Goal: Find contact information: Find contact information

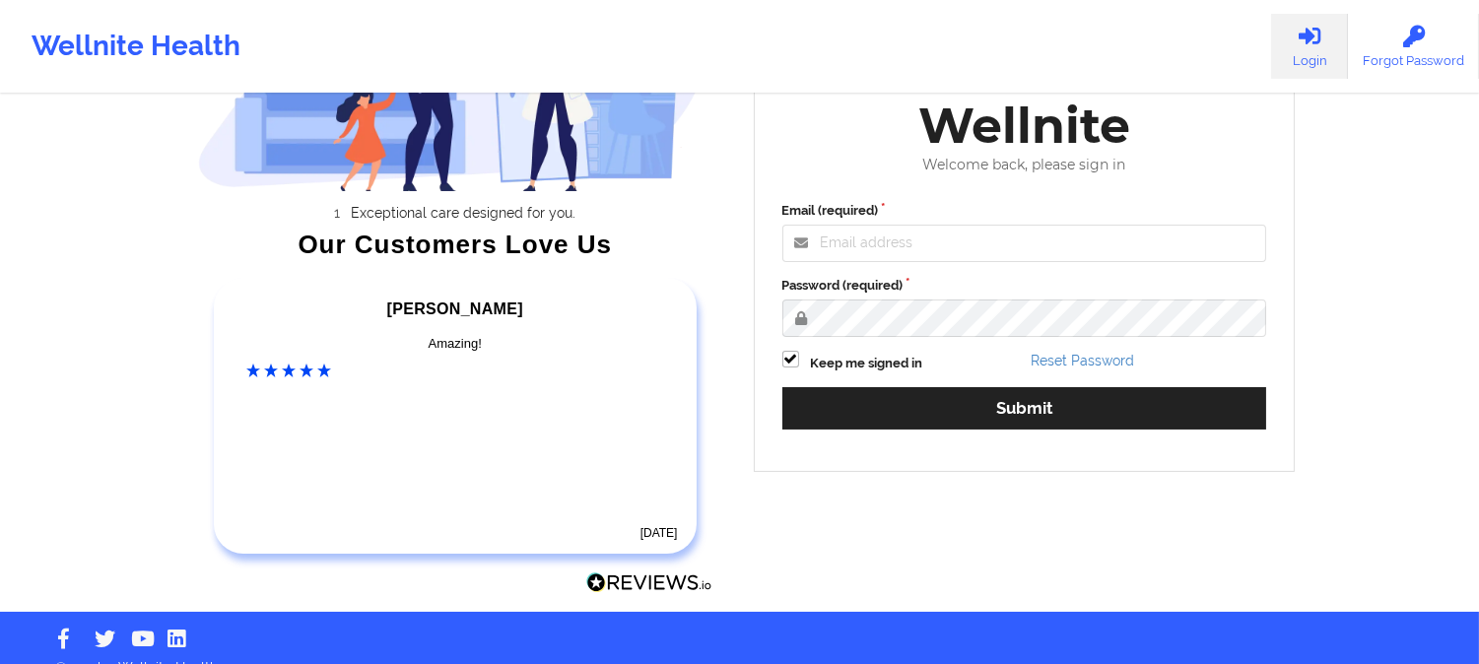
scroll to position [219, 0]
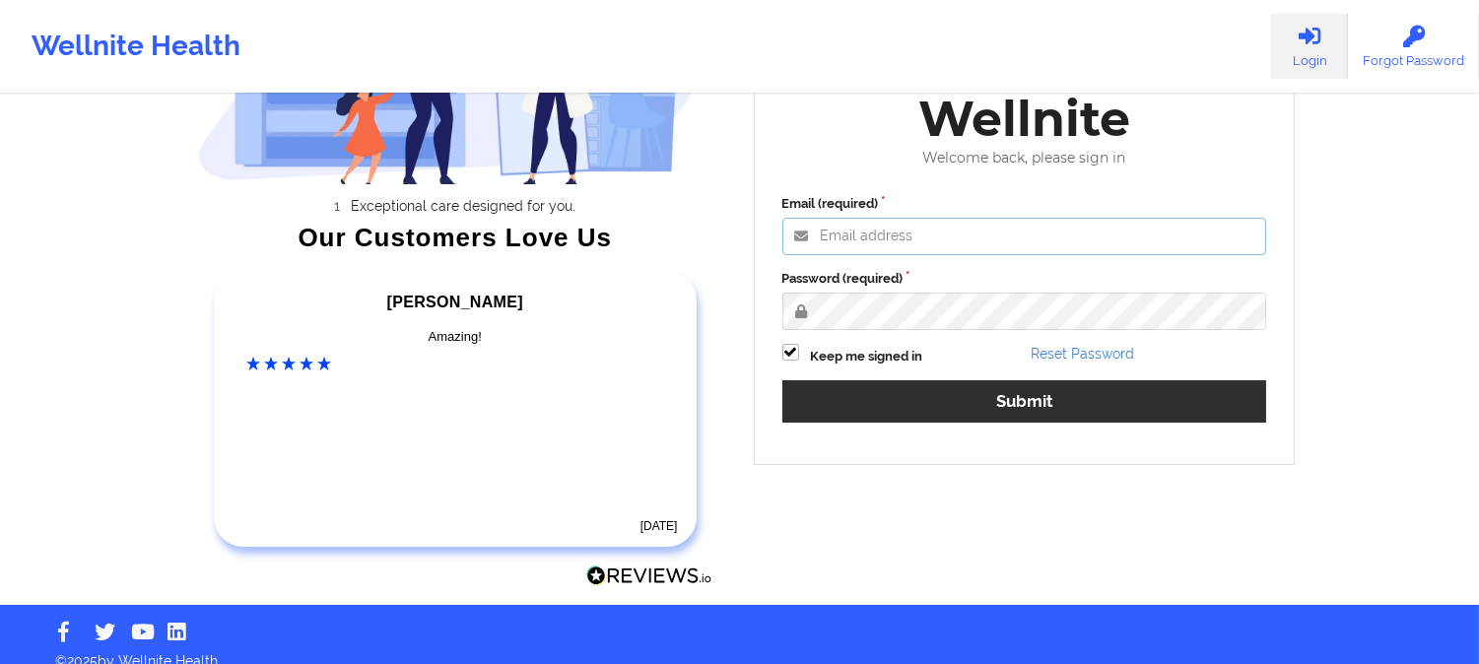
type input "saad@wellnite.com"
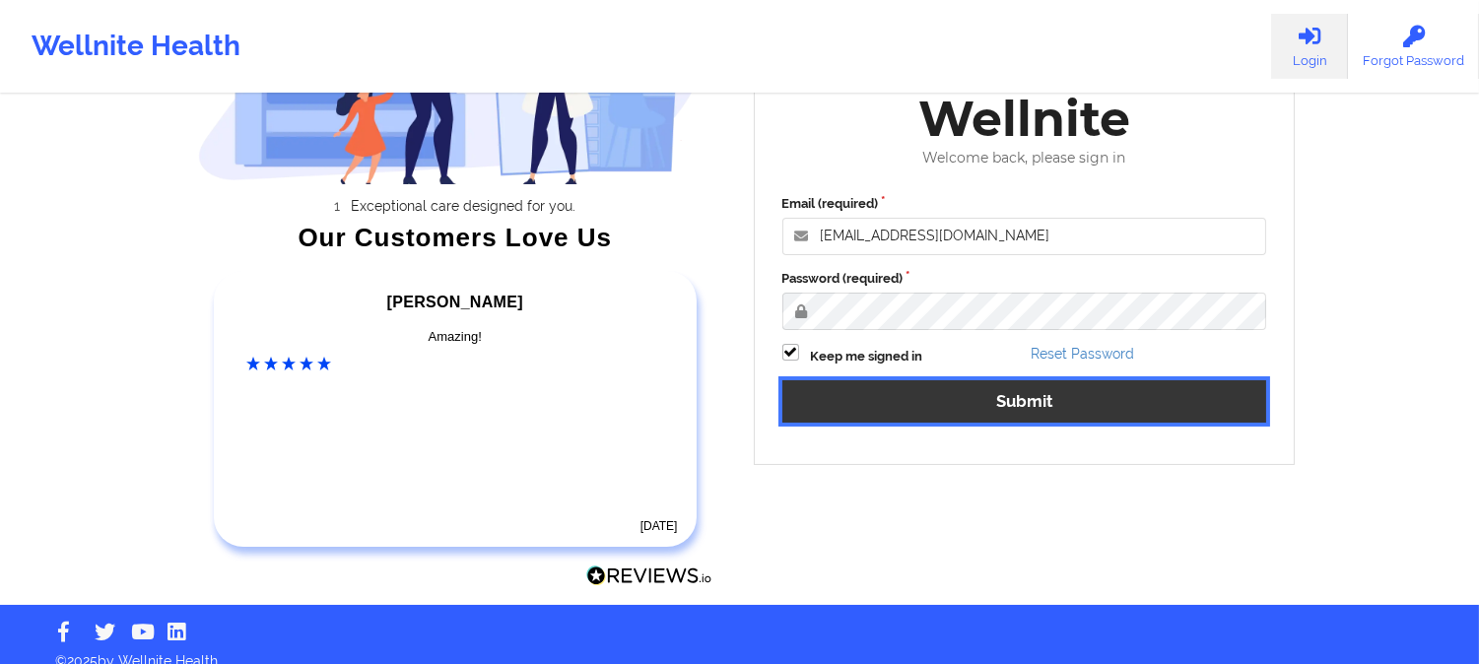
click at [1018, 402] on button "Submit" at bounding box center [1024, 401] width 485 height 42
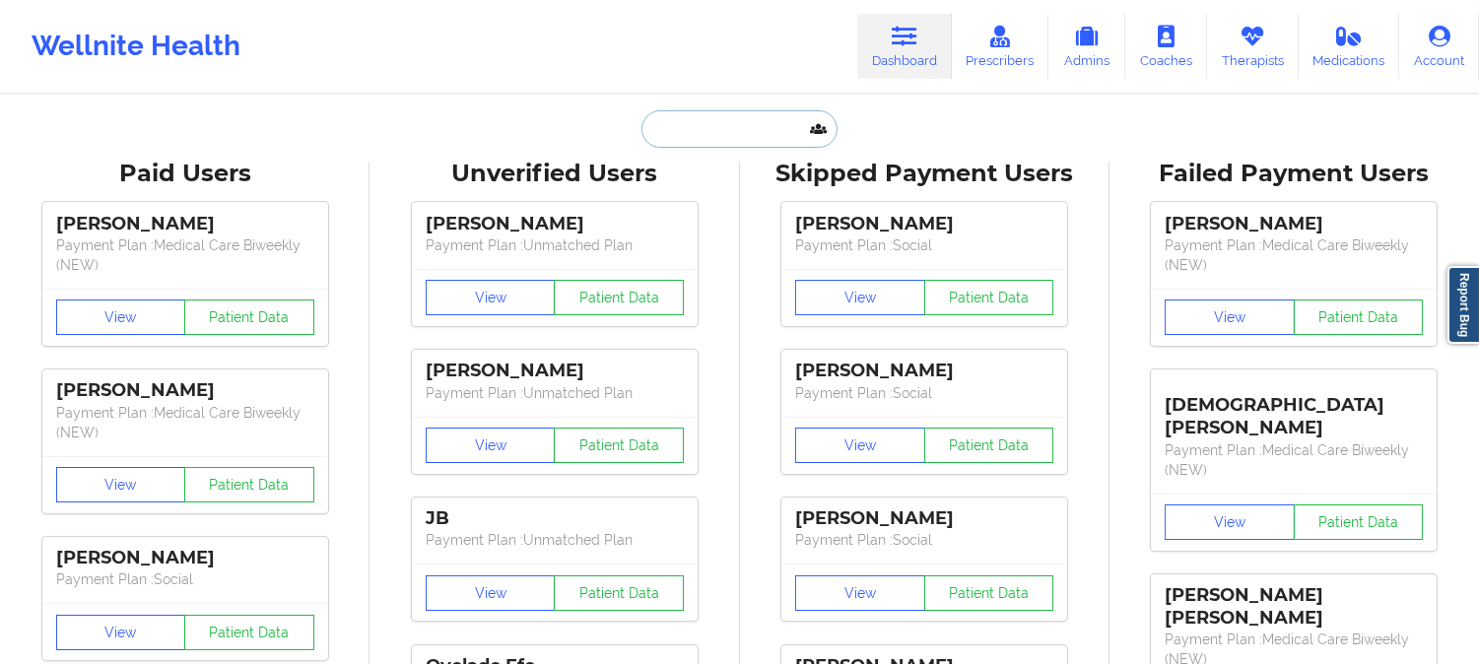
click at [705, 128] on input "text" at bounding box center [738, 128] width 195 height 37
paste input "benitezcindy29@yahoo.com"
type input "benitezcindy29@yahoo.com"
paste input "CINDY BENITEZ"
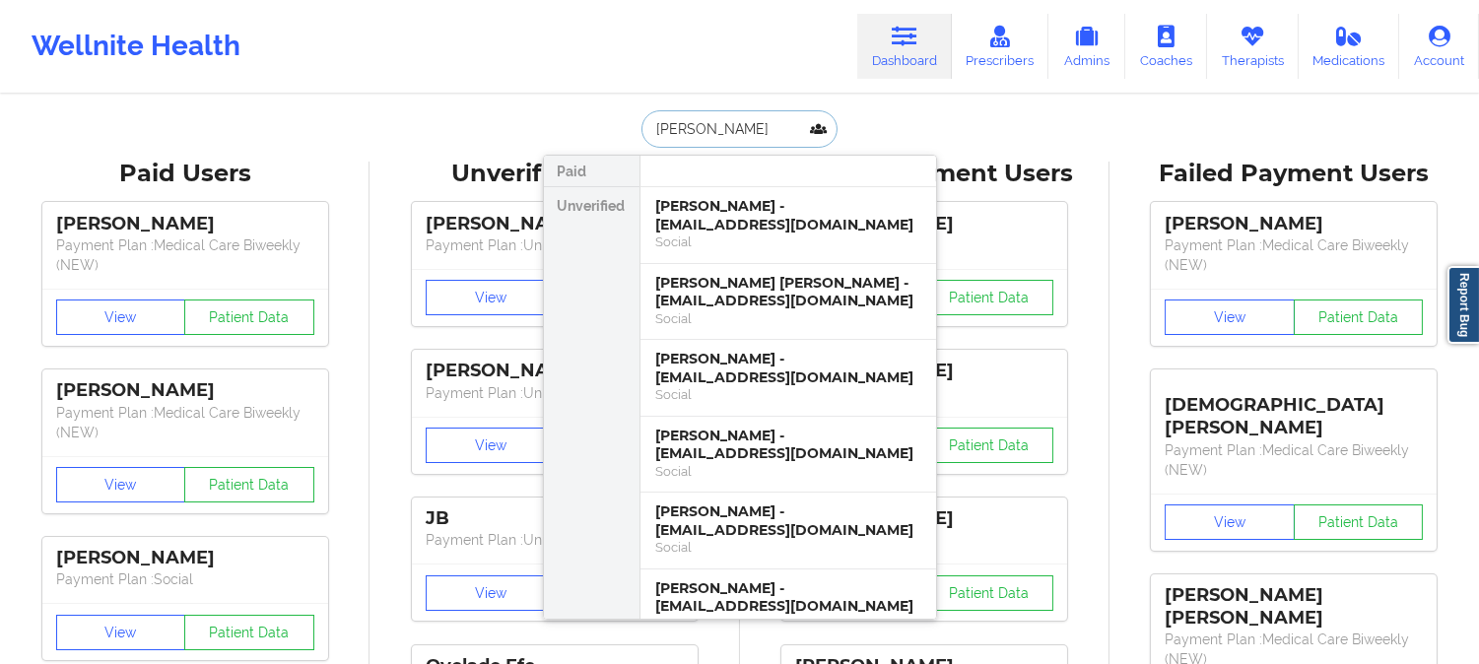
paste input "BENITEZ"
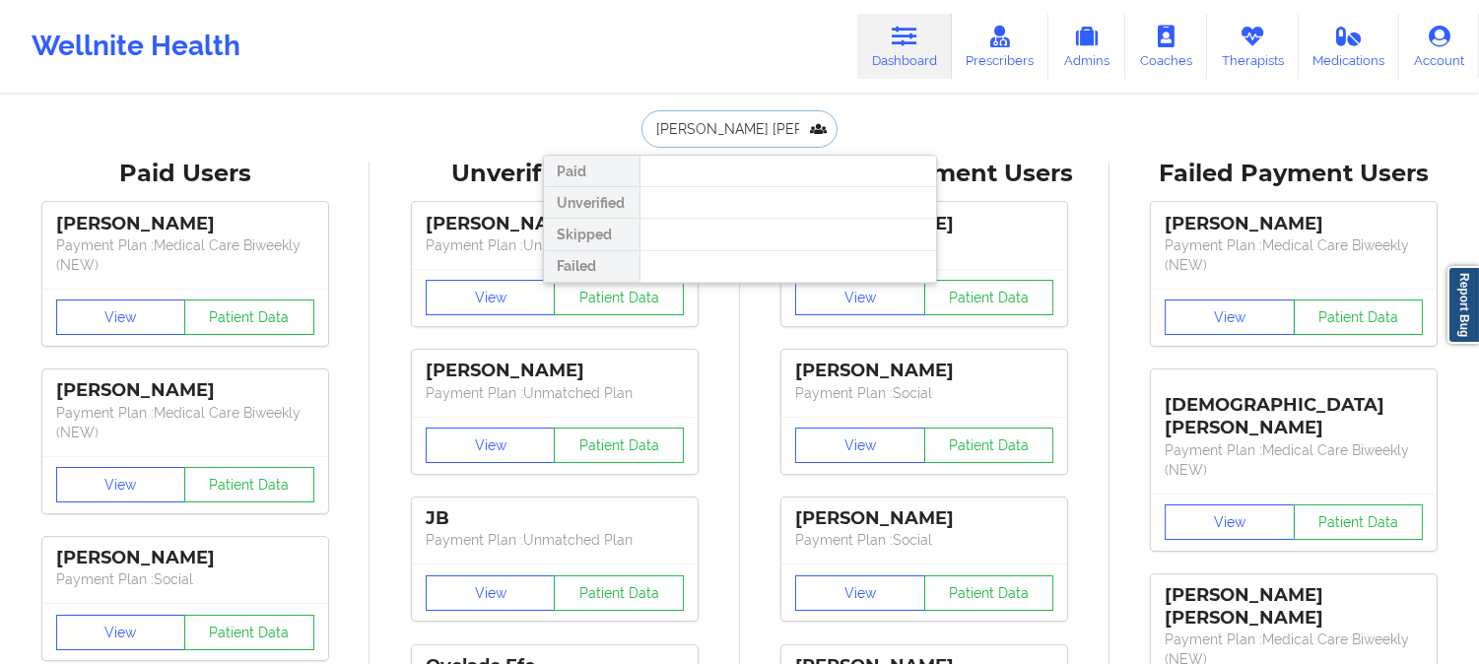
type input "CINDY BE"
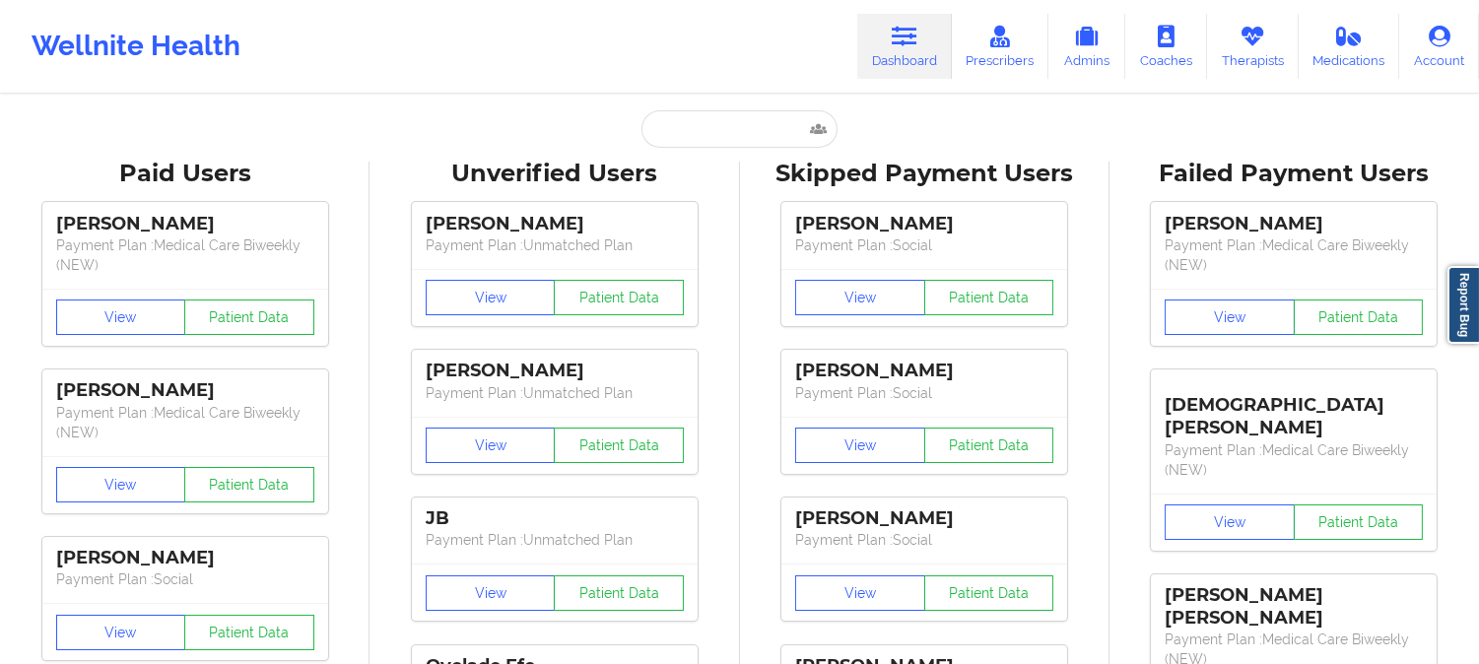
click at [722, 42] on div "Wellnite Health Dashboard Prescribers Admins Coaches Therapists Medications Acc…" at bounding box center [739, 46] width 1479 height 79
click at [721, 115] on input "text" at bounding box center [738, 128] width 195 height 37
paste input "MICHAEL D HIRATZKA"
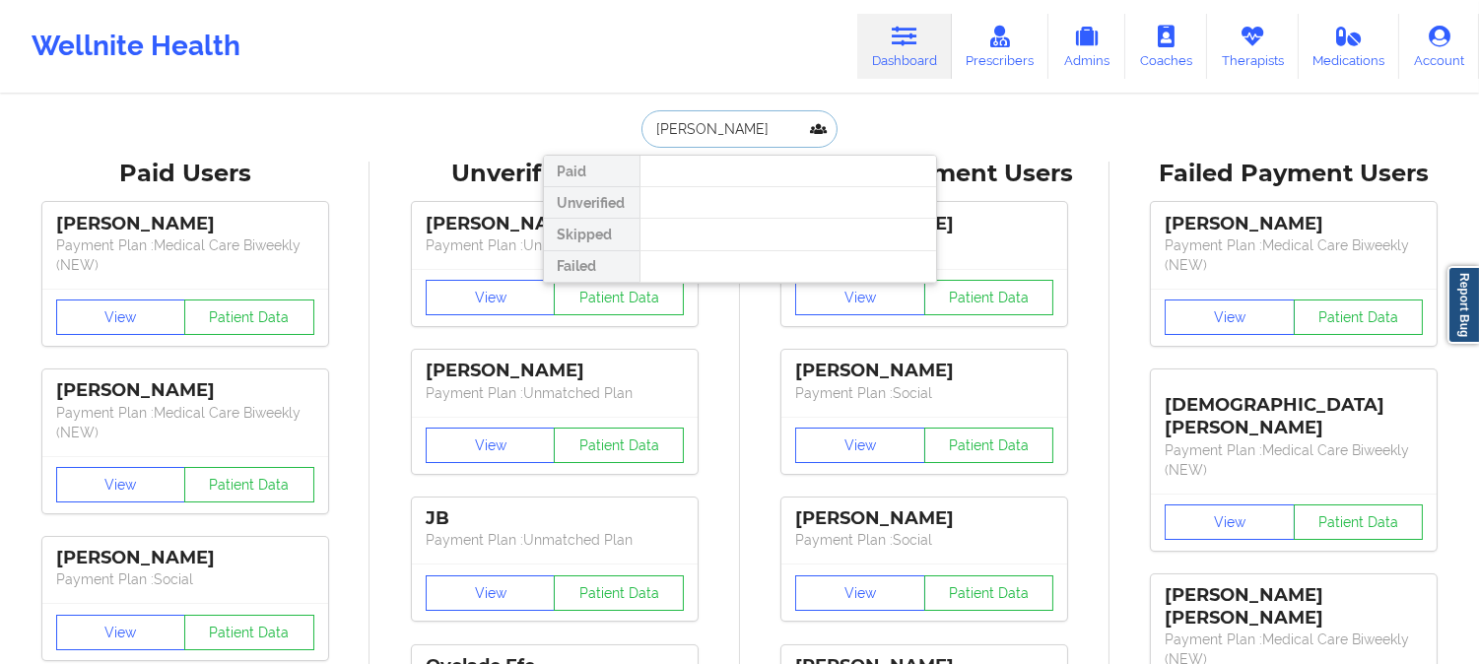
type input "MICHAEL HIRATZKA"
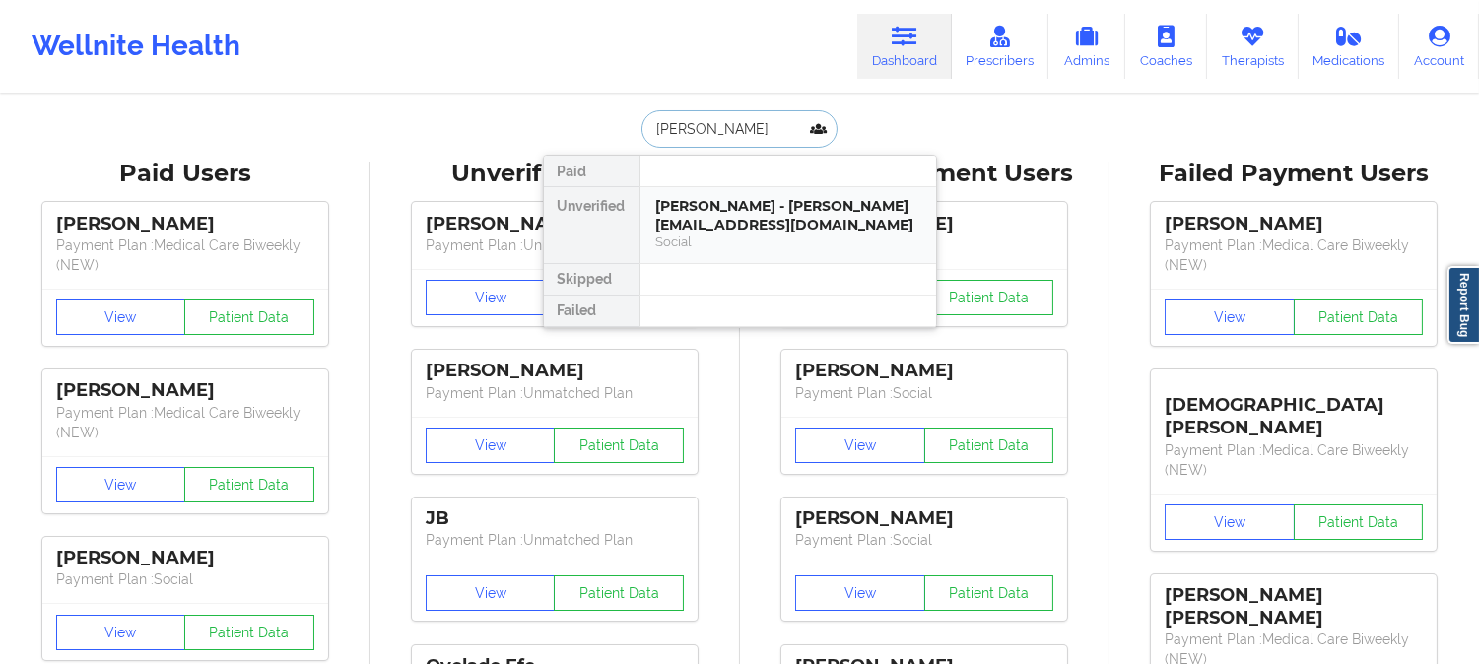
click at [751, 218] on div "Michael Hiratzka - mikehiratzka@icloud.com" at bounding box center [788, 215] width 264 height 36
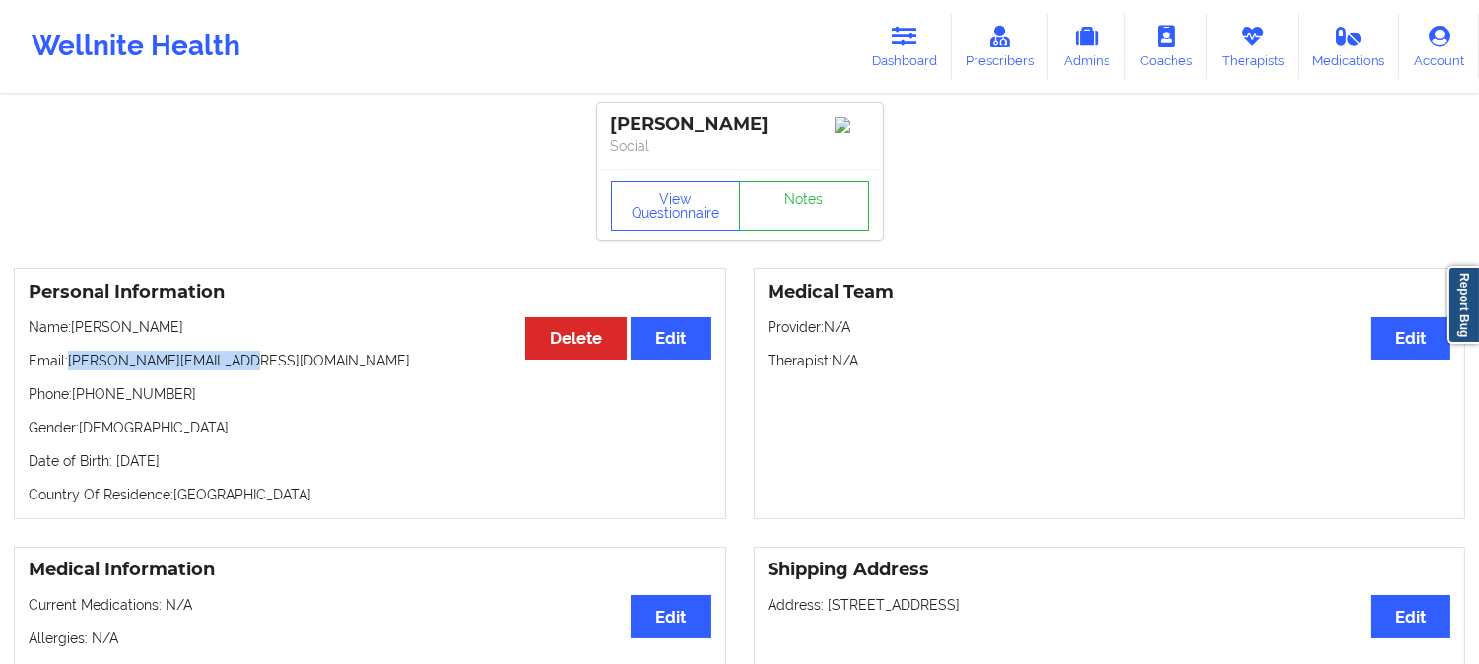
drag, startPoint x: 252, startPoint y: 374, endPoint x: 69, endPoint y: 362, distance: 183.6
click at [69, 362] on p "Email: mikehiratzka@icloud.com" at bounding box center [370, 361] width 683 height 20
copy p "mikehiratzka@icloud.com"
click at [178, 404] on p "Phone: +13103839506" at bounding box center [370, 394] width 683 height 20
drag, startPoint x: 175, startPoint y: 402, endPoint x: 89, endPoint y: 401, distance: 86.7
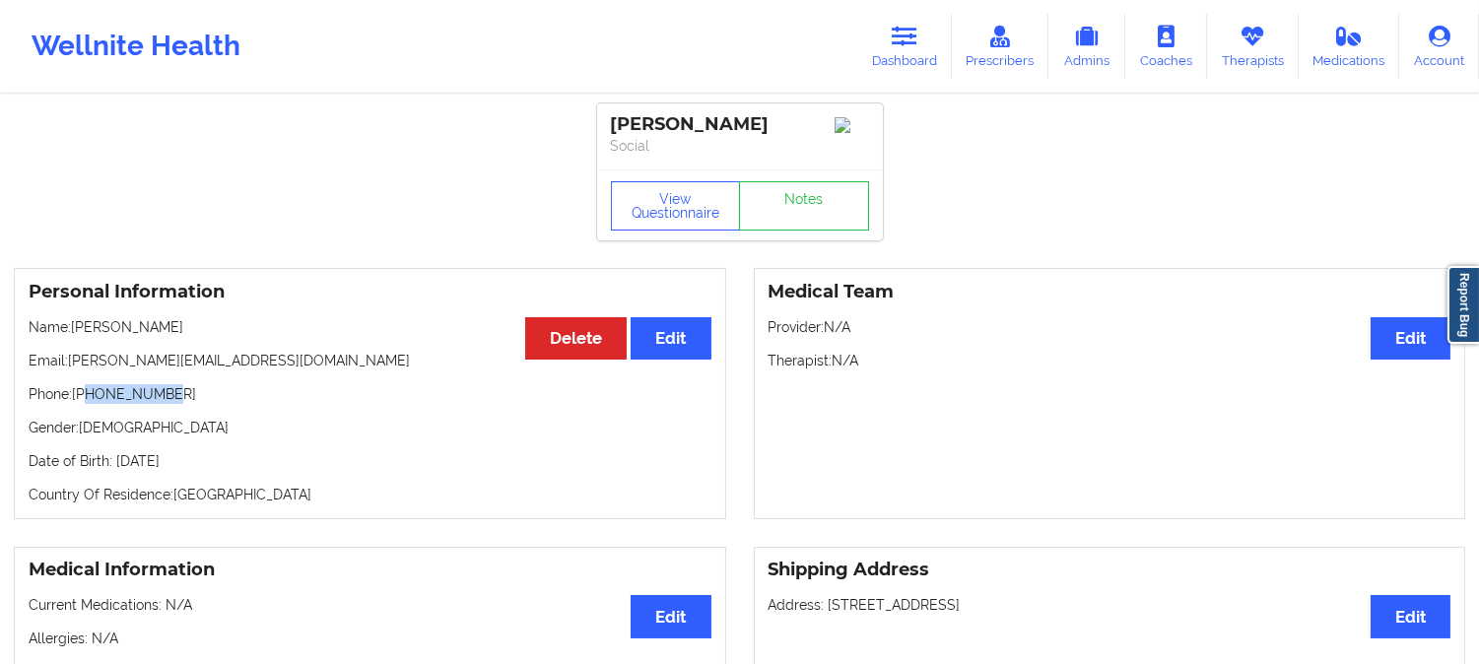
click at [89, 401] on p "Phone: +13103839506" at bounding box center [370, 394] width 683 height 20
copy p "3103839506"
drag, startPoint x: 250, startPoint y: 366, endPoint x: 75, endPoint y: 362, distance: 175.4
click at [75, 362] on p "Email: mikehiratzka@icloud.com" at bounding box center [370, 361] width 683 height 20
copy p "mikehiratzka@icloud.com"
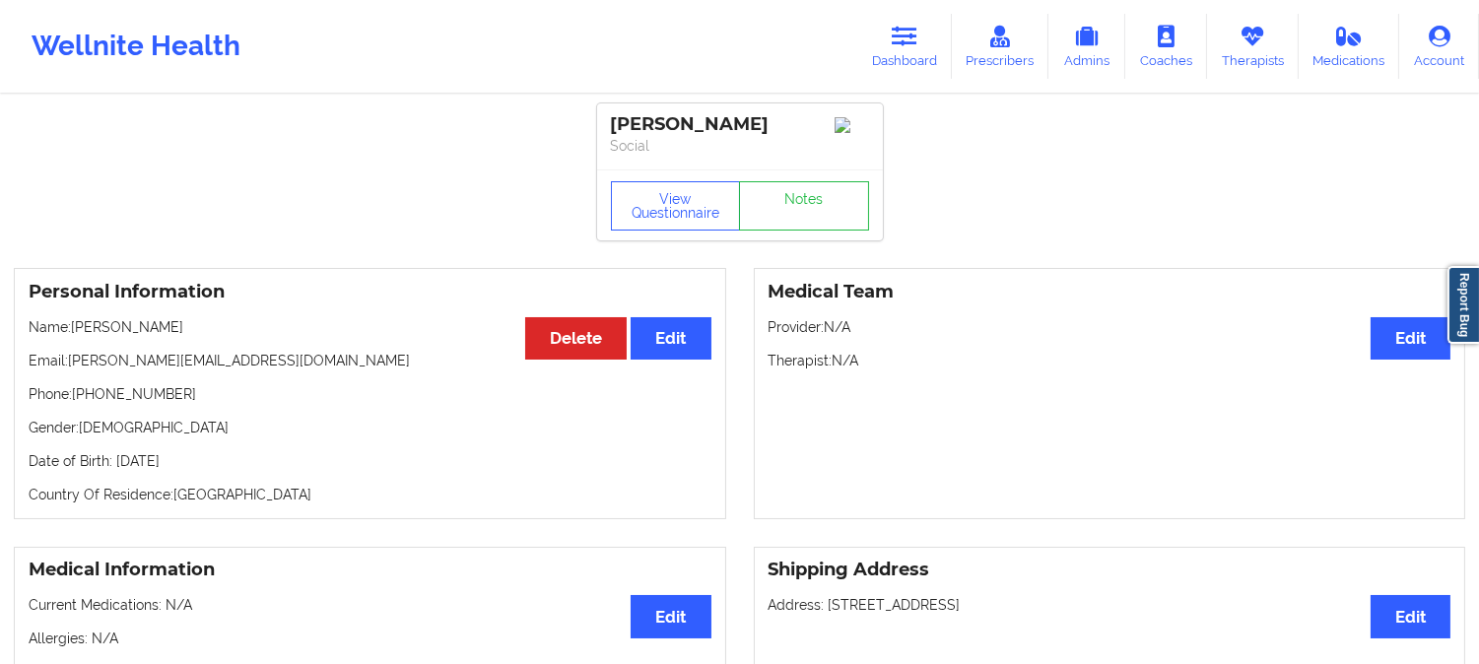
drag, startPoint x: 189, startPoint y: 331, endPoint x: 77, endPoint y: 329, distance: 112.3
click at [77, 329] on p "Name: Michael Hiratzka" at bounding box center [370, 327] width 683 height 20
copy p "Michael Hiratzka"
